Goal: Task Accomplishment & Management: Manage account settings

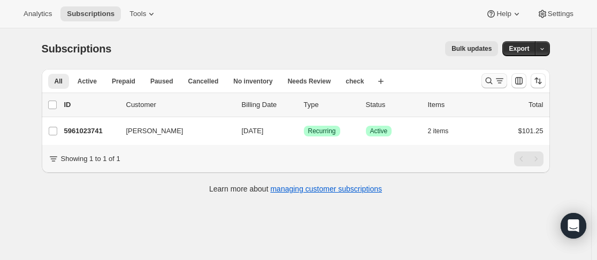
click at [487, 86] on button "Search and filter results" at bounding box center [494, 80] width 26 height 15
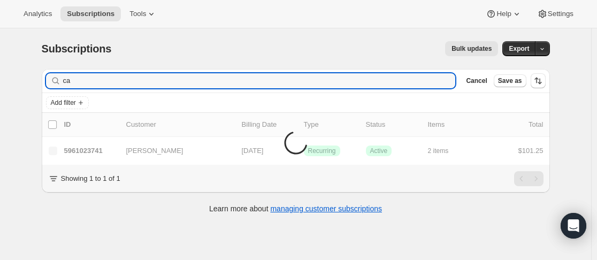
type input "c"
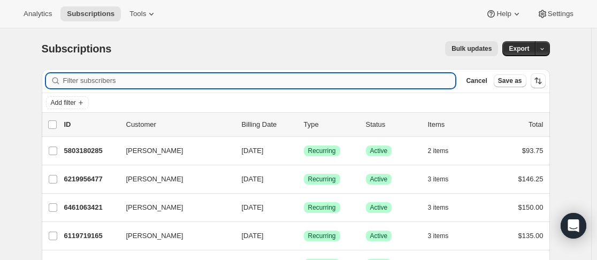
click at [167, 86] on input "Filter subscribers" at bounding box center [259, 80] width 392 height 15
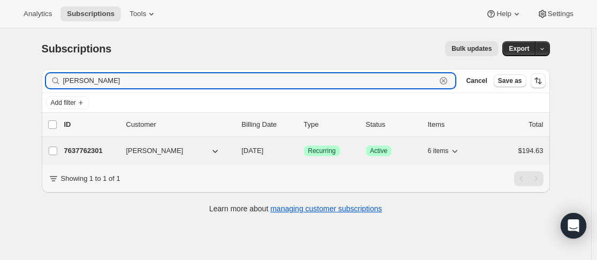
type input "[PERSON_NAME]"
click at [112, 158] on div "7637762301 [PERSON_NAME] [DATE] Success Recurring Success Active 6 items $194.63" at bounding box center [303, 150] width 479 height 15
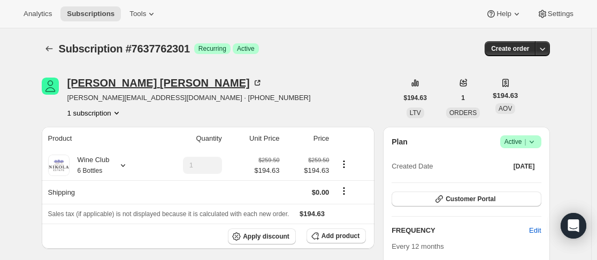
click at [91, 83] on div "[PERSON_NAME]" at bounding box center [164, 83] width 195 height 11
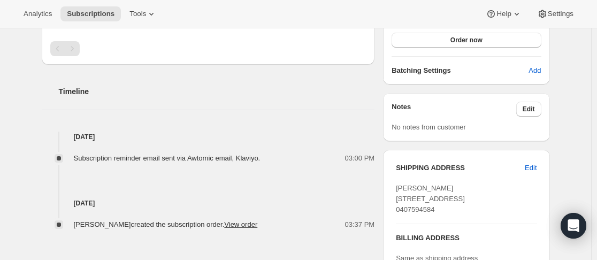
scroll to position [321, 0]
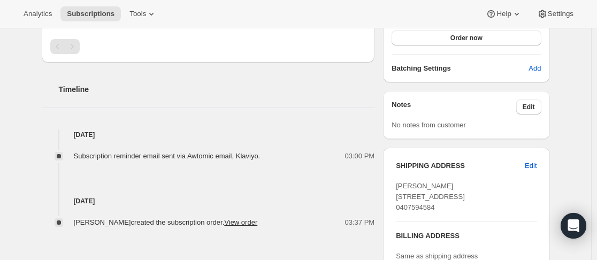
drag, startPoint x: 395, startPoint y: 196, endPoint x: 424, endPoint y: 206, distance: 30.9
click at [465, 206] on div "SHIPPING ADDRESS Edit Lisa Woolfe 2/14 Kelsby Street Reservoir VIC, 3073 Austra…" at bounding box center [466, 241] width 166 height 187
copy span "2/14 Kelsby Street Reservoir VIC, 3073"
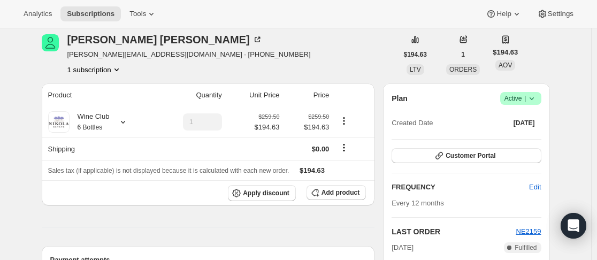
scroll to position [0, 0]
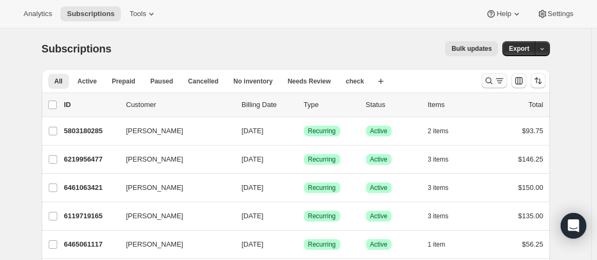
click at [490, 79] on icon "Search and filter results" at bounding box center [488, 80] width 11 height 11
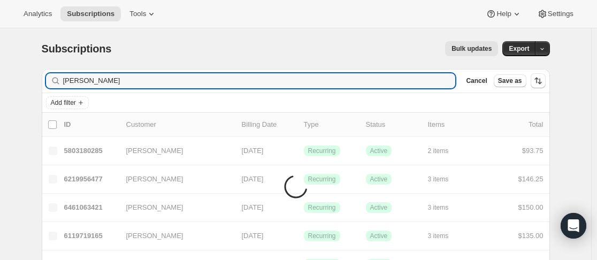
type input "[PERSON_NAME]"
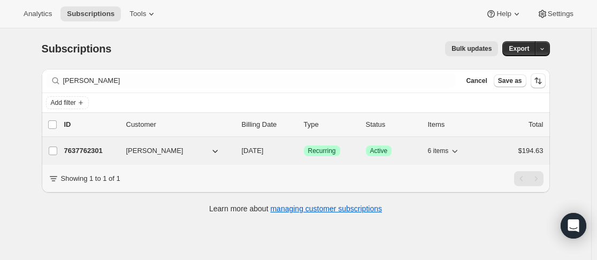
click at [121, 145] on div "7637762301 [PERSON_NAME] [DATE] Success Recurring Success Active 6 items $194.63" at bounding box center [303, 150] width 479 height 15
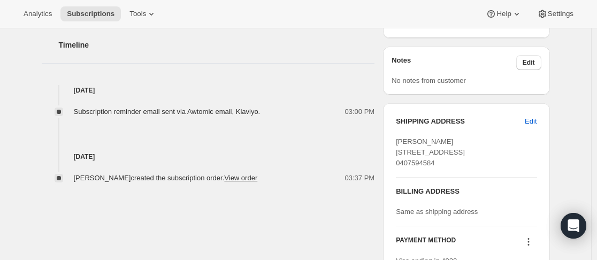
scroll to position [374, 0]
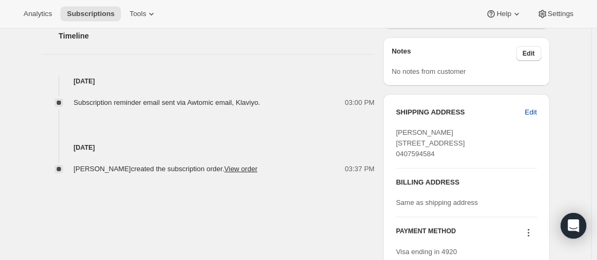
click at [541, 112] on button "Edit" at bounding box center [530, 112] width 25 height 17
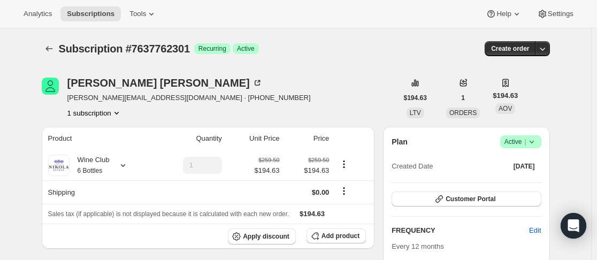
select select "VIC"
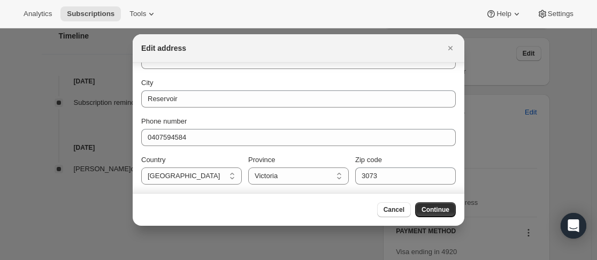
scroll to position [41, 0]
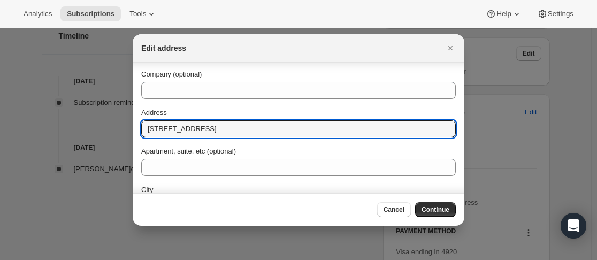
drag, startPoint x: 234, startPoint y: 129, endPoint x: 130, endPoint y: 125, distance: 103.8
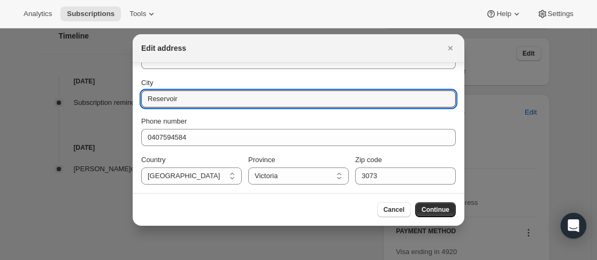
scroll to position [160, 0]
drag, startPoint x: 209, startPoint y: 101, endPoint x: 188, endPoint y: 102, distance: 21.4
click at [188, 102] on input "City" at bounding box center [298, 98] width 314 height 17
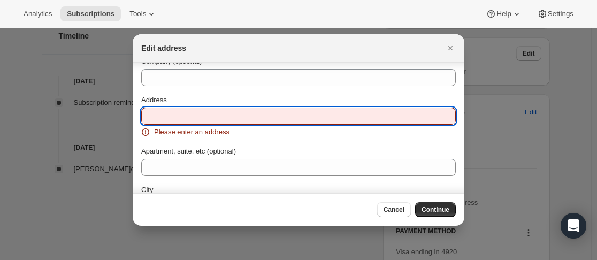
click at [196, 119] on input "Address" at bounding box center [298, 115] width 314 height 17
paste input "G02A/[STREET_ADDRESS]"
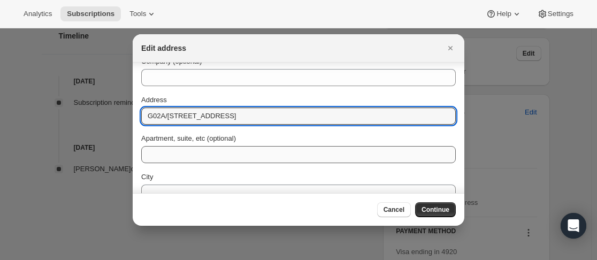
scroll to position [107, 0]
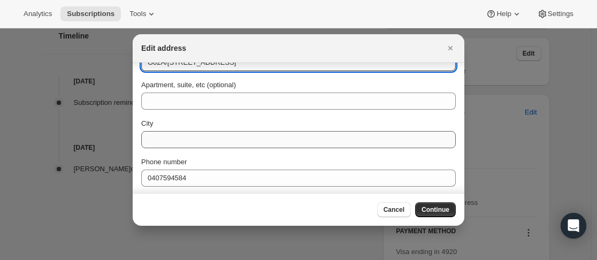
type input "G02A/[STREET_ADDRESS]"
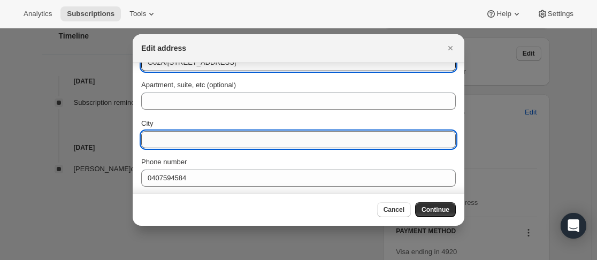
click at [249, 141] on input "City" at bounding box center [298, 139] width 314 height 17
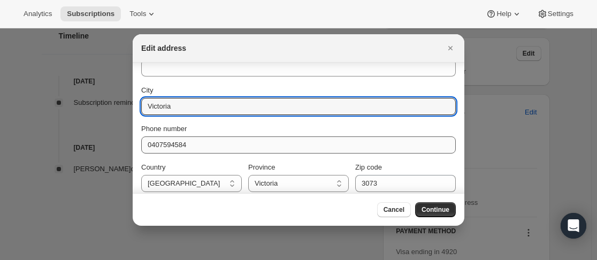
scroll to position [148, 0]
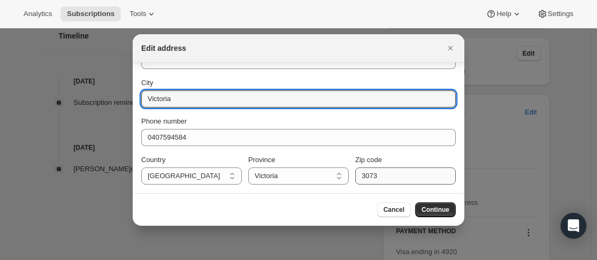
type input "Victoria"
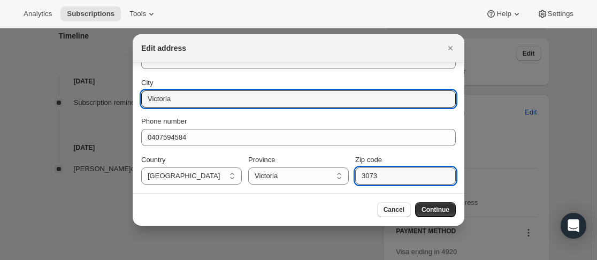
click at [410, 180] on input "3073" at bounding box center [405, 175] width 101 height 17
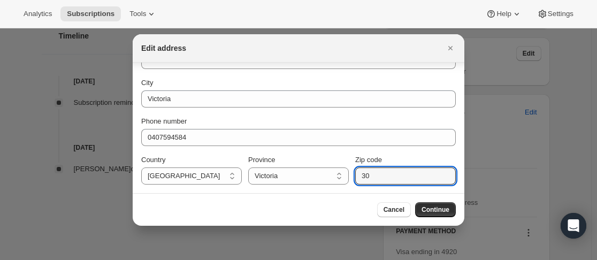
type input "3"
type input "3044"
click at [437, 210] on span "Continue" at bounding box center [435, 209] width 28 height 9
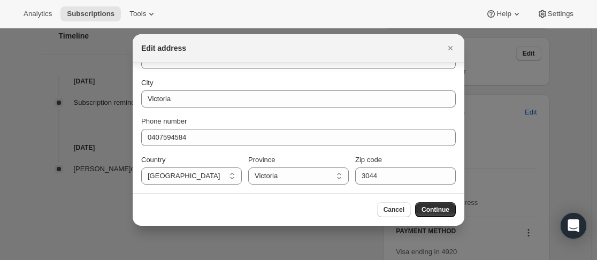
scroll to position [6, 0]
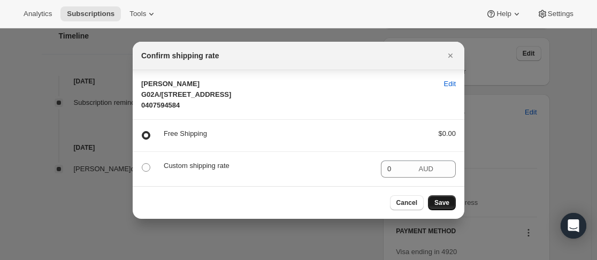
click at [449, 206] on span "Save" at bounding box center [441, 202] width 15 height 9
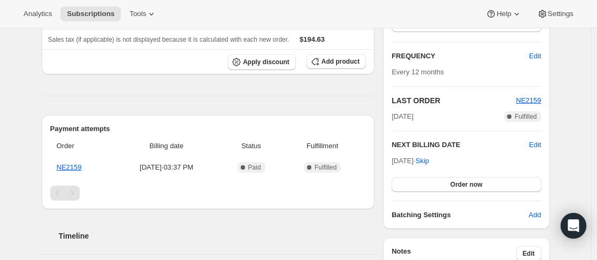
scroll to position [374, 0]
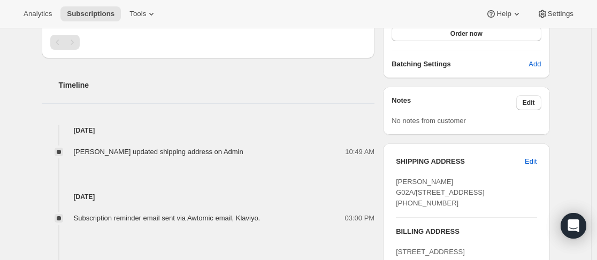
drag, startPoint x: 550, startPoint y: 168, endPoint x: 575, endPoint y: 141, distance: 36.7
click at [575, 141] on div "Subscription #7637762301. This page is ready Subscription #7637762301 Success R…" at bounding box center [295, 12] width 591 height 716
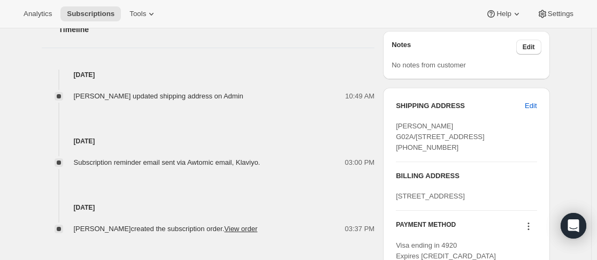
scroll to position [481, 0]
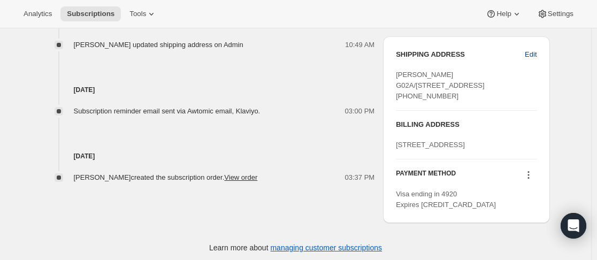
click at [529, 53] on span "Edit" at bounding box center [530, 54] width 12 height 11
select select "VIC"
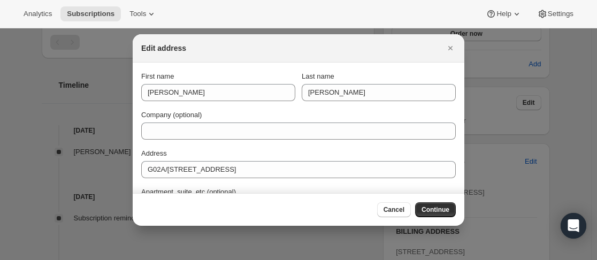
scroll to position [0, 0]
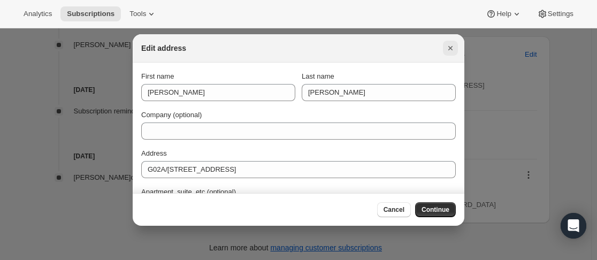
click at [453, 45] on icon "Close" at bounding box center [450, 48] width 11 height 11
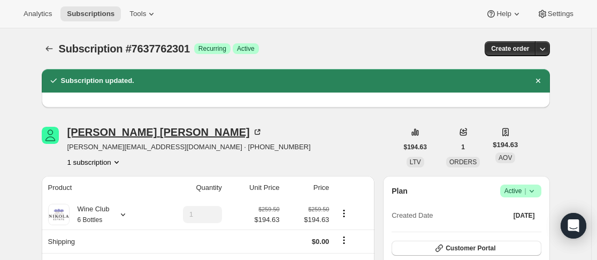
click at [109, 131] on div "[PERSON_NAME]" at bounding box center [164, 132] width 195 height 11
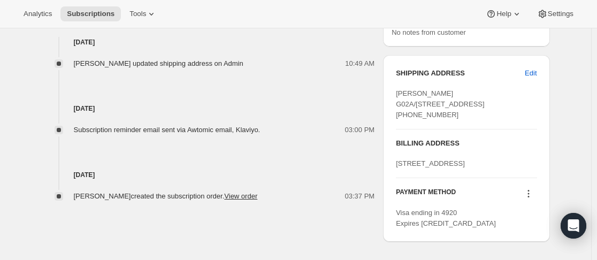
scroll to position [481, 0]
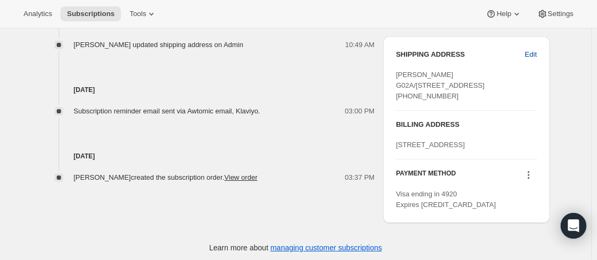
click at [534, 49] on span "Edit" at bounding box center [530, 54] width 12 height 11
select select "VIC"
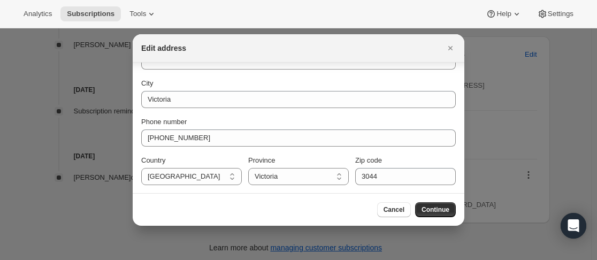
scroll to position [148, 0]
click at [398, 210] on span "Cancel" at bounding box center [393, 209] width 21 height 9
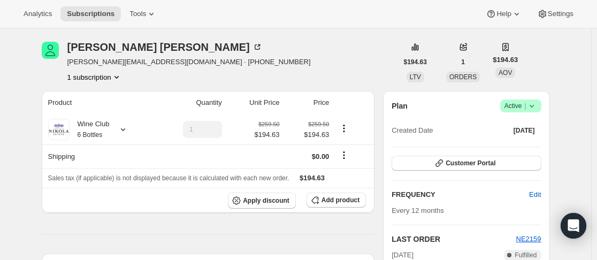
scroll to position [0, 0]
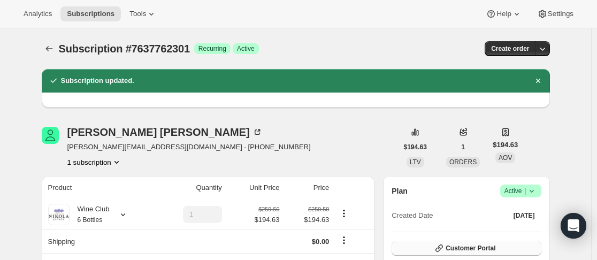
click at [466, 246] on span "Customer Portal" at bounding box center [470, 248] width 50 height 9
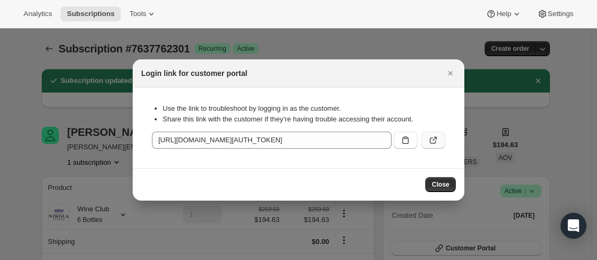
click at [437, 136] on icon ":rgg:" at bounding box center [433, 140] width 11 height 11
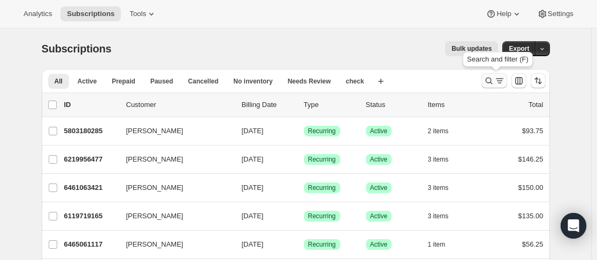
click at [492, 84] on icon "Search and filter results" at bounding box center [488, 80] width 11 height 11
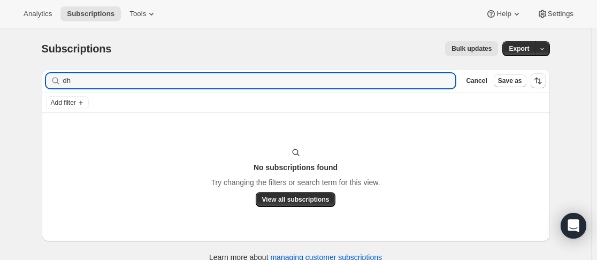
type input "d"
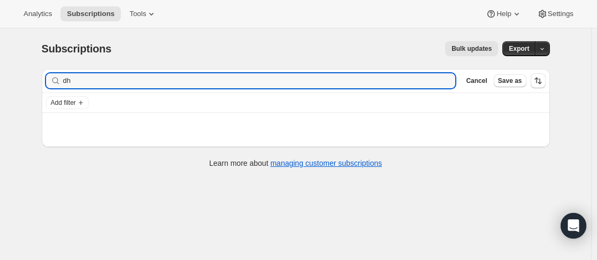
type input "d"
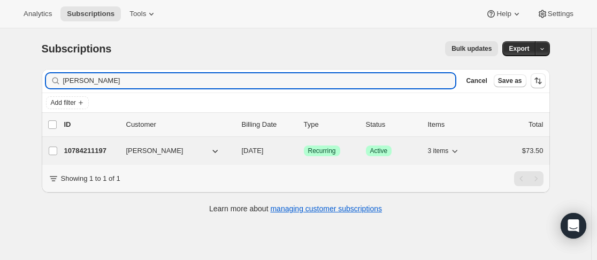
type input "jacinta"
click at [122, 148] on div "10784211197 Jacinta Griffiths 07/24/2026 Success Recurring Success Active 3 ite…" at bounding box center [303, 150] width 479 height 15
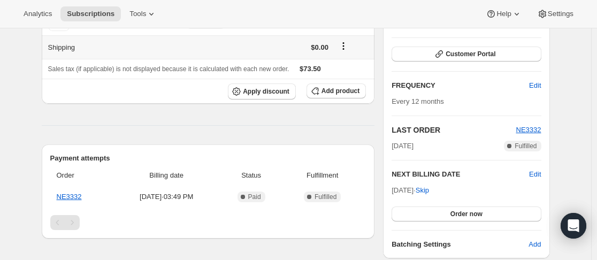
scroll to position [107, 0]
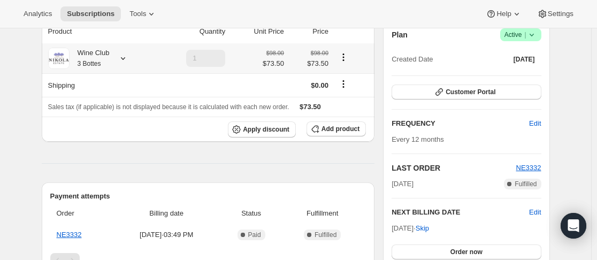
click at [128, 56] on icon at bounding box center [123, 58] width 11 height 11
